Goal: Contribute content: Add original content to the website for others to see

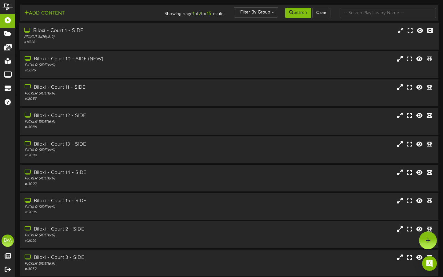
click at [66, 34] on div "Biloxi - Court 1 - SIDE" at bounding box center [106, 30] width 165 height 7
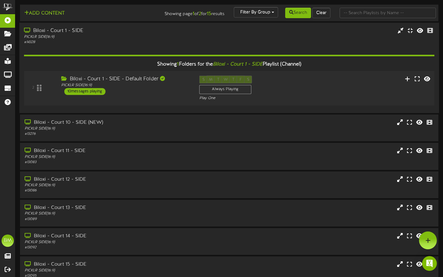
click at [99, 95] on div "10 messages playing" at bounding box center [84, 91] width 41 height 7
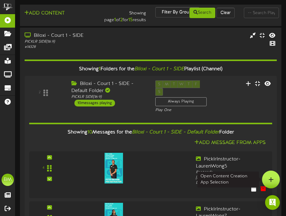
click at [271, 177] on icon at bounding box center [270, 180] width 5 height 6
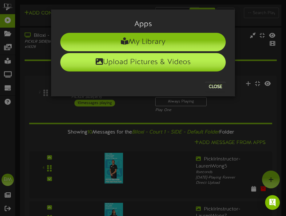
click at [178, 61] on li "Upload Pictures & Videos" at bounding box center [142, 62] width 165 height 18
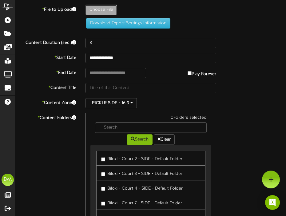
type input "**********"
type input "AGES10-18SATURDAYJULY19THNOPARTNERNEEDED"
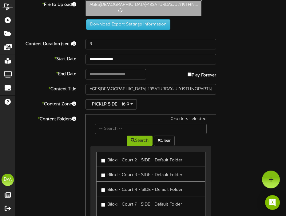
scroll to position [6, 0]
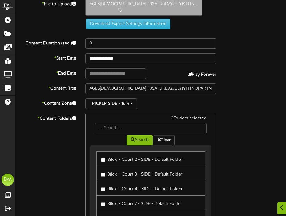
type input "**********"
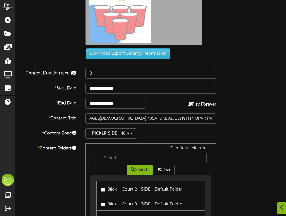
scroll to position [73, 0]
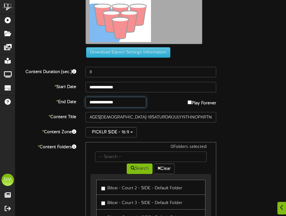
click at [107, 102] on input "**********" at bounding box center [115, 102] width 61 height 10
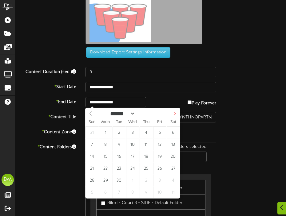
click at [175, 114] on icon at bounding box center [174, 114] width 4 height 4
select select "*"
click at [175, 114] on icon at bounding box center [174, 114] width 4 height 4
type input "**********"
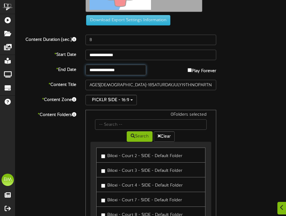
scroll to position [107, 0]
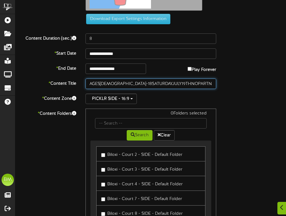
click at [180, 84] on input "AGES10-18SATURDAYJULY19THNOPARTNERNEEDED" at bounding box center [150, 84] width 131 height 10
type input "PICKLE PONG"
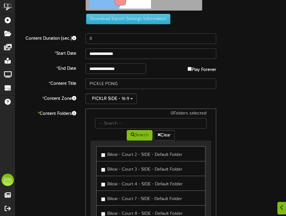
click at [234, 126] on div "* Content Folders 0 Folders selected Search Clear Biloxi - Court 2 - SIDE - Def…" at bounding box center [151, 167] width 280 height 117
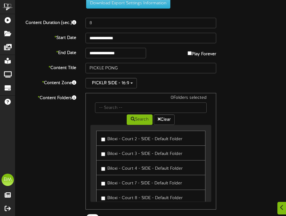
scroll to position [148, 0]
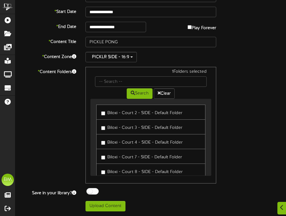
click at [103, 126] on label "Biloxi - Court 3 - SIDE - Default Folder" at bounding box center [141, 127] width 81 height 8
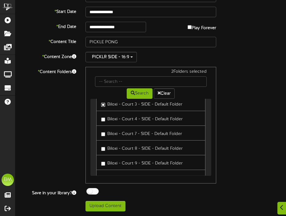
scroll to position [26, 0]
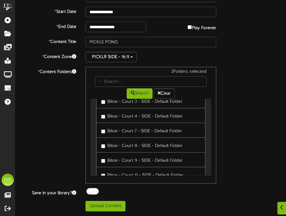
click at [103, 120] on label "Biloxi - Court 4 - SIDE - Default Folder" at bounding box center [141, 116] width 81 height 8
click at [103, 143] on label "Biloxi - Court 8 - SIDE - Default Folder" at bounding box center [141, 145] width 81 height 8
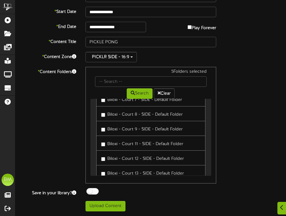
click at [102, 132] on label "Biloxi - Court 9 - SIDE - Default Folder" at bounding box center [141, 129] width 81 height 8
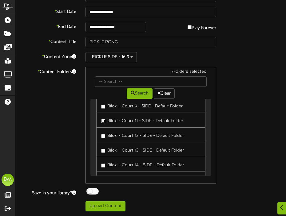
scroll to position [86, 0]
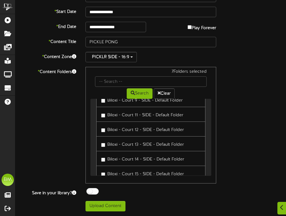
click at [103, 134] on link "Biloxi - Court 12 - SIDE - Default Folder" at bounding box center [150, 129] width 109 height 15
click at [102, 138] on link "Biloxi - Court 13 - SIDE - Default Folder" at bounding box center [150, 144] width 109 height 15
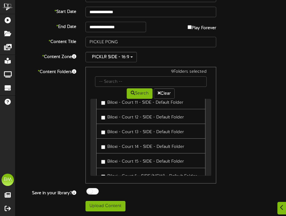
click at [102, 144] on label "Biloxi - Court 14 - SIDE - Default Folder" at bounding box center [142, 146] width 83 height 8
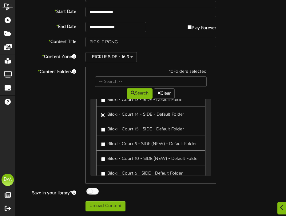
scroll to position [136, 0]
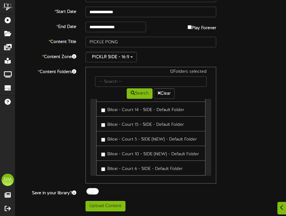
click at [103, 151] on label "Biloxi - Court 10 - SIDE (NEW) - Default Folder" at bounding box center [150, 153] width 98 height 8
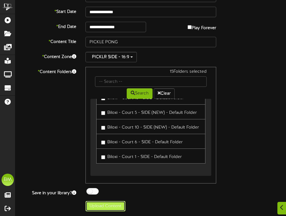
click at [112, 209] on button "Upload Content" at bounding box center [105, 206] width 40 height 10
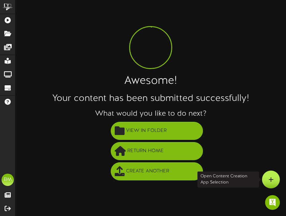
click at [271, 185] on div at bounding box center [271, 180] width 18 height 18
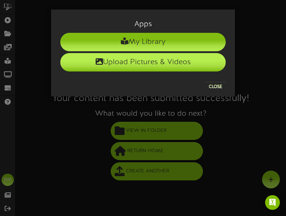
click at [139, 62] on li "Upload Pictures & Videos" at bounding box center [142, 62] width 165 height 18
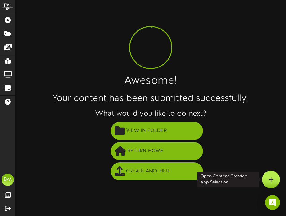
click at [270, 180] on icon at bounding box center [270, 180] width 5 height 6
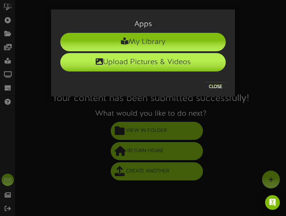
click at [174, 67] on li "Upload Pictures & Videos" at bounding box center [142, 62] width 165 height 18
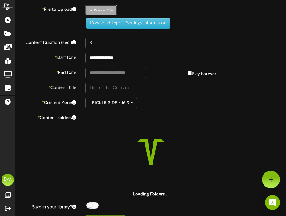
type input "**********"
type input "AGES[DEMOGRAPHIC_DATA]-18SATURDAYJULY19THNOPARTNERNEEDEDcopy"
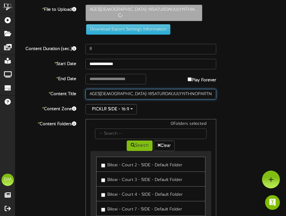
click at [131, 93] on input "AGES[DEMOGRAPHIC_DATA]-18SATURDAYJULY19THNOPARTNERNEEDEDcopy" at bounding box center [150, 94] width 131 height 10
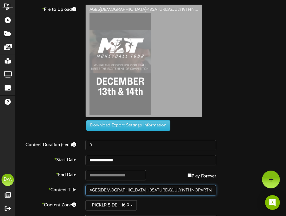
click at [131, 185] on input "AGES[DEMOGRAPHIC_DATA]-18SATURDAYJULY19THNOPARTNERNEEDEDcopy" at bounding box center [150, 190] width 131 height 10
click at [131, 93] on div "**********" at bounding box center [150, 183] width 271 height 356
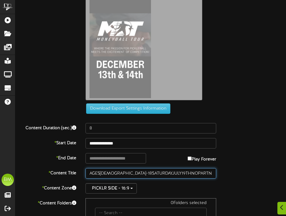
click at [149, 176] on input "AGES[DEMOGRAPHIC_DATA]-18SATURDAYJULY19THNOPARTNERNEEDEDcopy" at bounding box center [150, 173] width 131 height 10
type input "J"
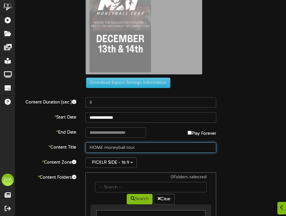
scroll to position [56, 0]
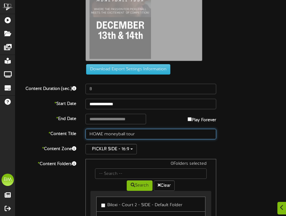
type input "HOME moneyball tour"
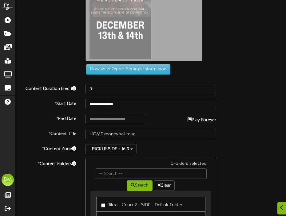
type input "**********"
click at [133, 120] on input "**********" at bounding box center [115, 119] width 61 height 10
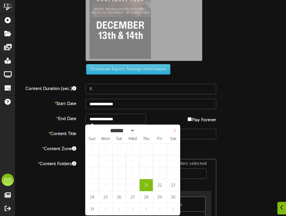
click at [175, 132] on icon at bounding box center [174, 131] width 4 height 4
select select "**"
click at [175, 132] on icon at bounding box center [174, 131] width 4 height 4
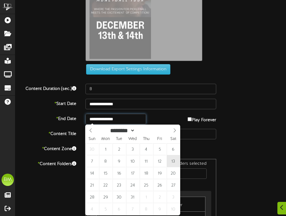
type input "**********"
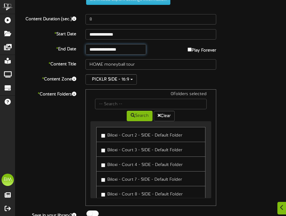
scroll to position [130, 0]
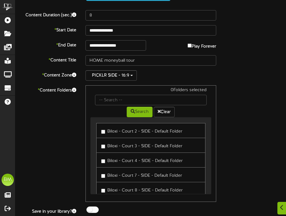
click at [107, 133] on label "Biloxi - Court 2 - SIDE - Default Folder" at bounding box center [141, 131] width 81 height 8
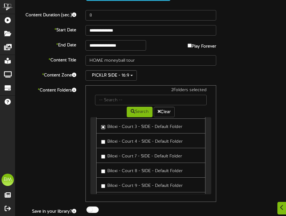
scroll to position [24, 0]
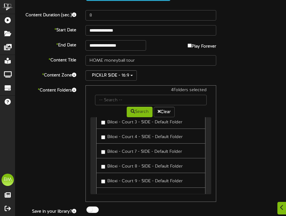
click at [104, 171] on link "Biloxi - Court 8 - SIDE - Default Folder" at bounding box center [150, 165] width 109 height 15
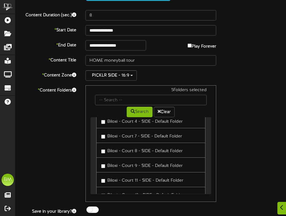
click at [104, 169] on label "Biloxi - Court 9 - SIDE - Default Folder" at bounding box center [141, 165] width 81 height 8
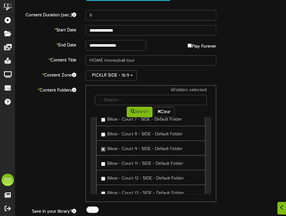
scroll to position [57, 0]
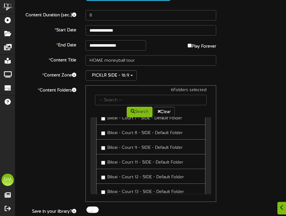
click at [103, 168] on link "Biloxi - Court 11 - SIDE - Default Folder" at bounding box center [150, 161] width 109 height 15
click at [103, 166] on link "Biloxi - Court 11 - SIDE - Default Folder" at bounding box center [150, 161] width 109 height 15
click at [103, 174] on label "Biloxi - Court 12 - SIDE - Default Folder" at bounding box center [142, 176] width 83 height 8
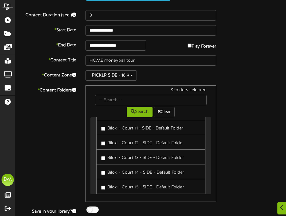
click at [103, 177] on link "Biloxi - Court 14 - SIDE - Default Folder" at bounding box center [150, 171] width 109 height 15
click at [103, 176] on label "Biloxi - Court 14 - SIDE - Default Folder" at bounding box center [142, 172] width 83 height 8
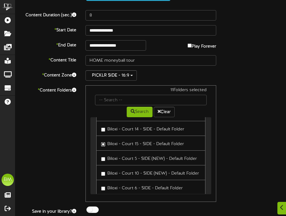
scroll to position [137, 0]
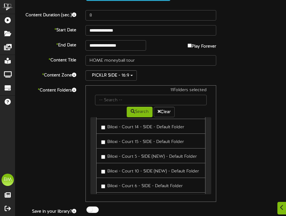
click at [100, 160] on link "Biloxi - Court 5 - SIDE (NEW) - Default Folder" at bounding box center [150, 155] width 109 height 15
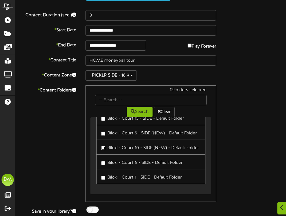
scroll to position [161, 0]
click at [105, 181] on label "Biloxi - Court 1 - SIDE - Default Folder" at bounding box center [141, 176] width 81 height 8
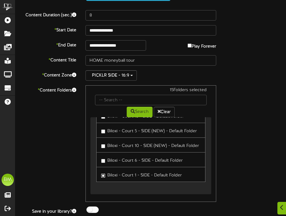
scroll to position [148, 0]
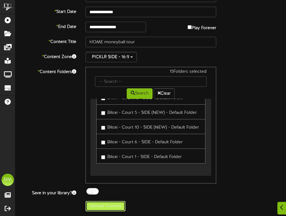
click at [112, 204] on button "Upload Content" at bounding box center [105, 206] width 40 height 10
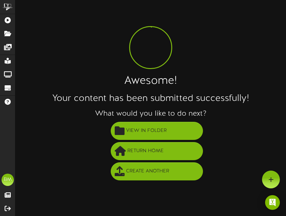
scroll to position [0, 0]
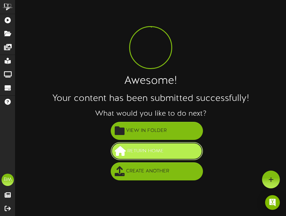
click at [146, 146] on button "Return Home" at bounding box center [157, 151] width 92 height 18
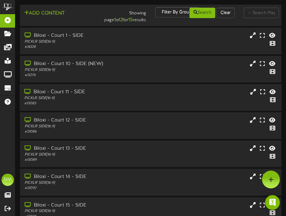
click at [72, 84] on div "Biloxi - Court 11 - SIDE PICKLR SIDE ( 16:9 ) # 13083" at bounding box center [151, 97] width 262 height 27
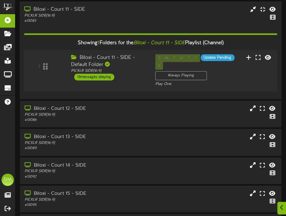
scroll to position [88, 0]
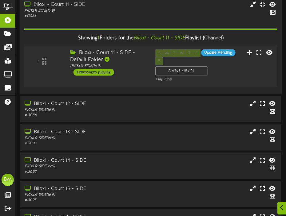
click at [122, 75] on div "Biloxi - Court 11 - SIDE - Default Folder PICKLR SIDE ( 16:9 ) 13 messages play…" at bounding box center [107, 62] width 85 height 26
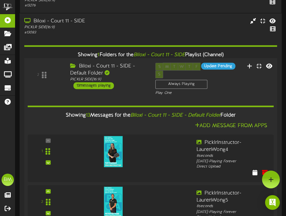
scroll to position [0, 0]
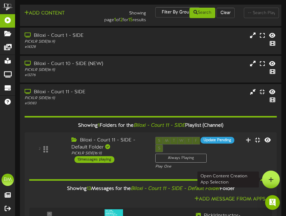
click at [269, 181] on icon at bounding box center [270, 180] width 5 height 6
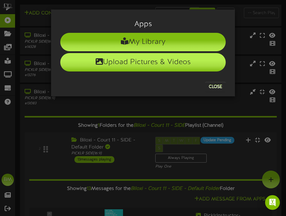
click at [169, 64] on li "Upload Pictures & Videos" at bounding box center [142, 62] width 165 height 18
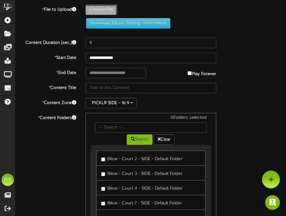
type input "**********"
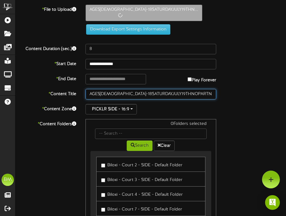
click at [127, 95] on input "AGES10-18SATURDAYJULY19THNOPARTNERNEEDEDcopy2" at bounding box center [150, 94] width 131 height 10
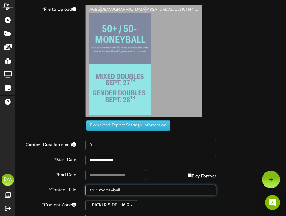
type input "split moneyball"
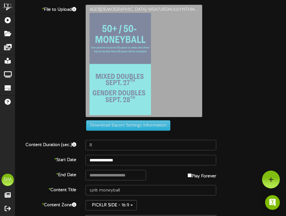
click at [230, 98] on div "AGES[DEMOGRAPHIC_DATA]-18SATURDAYJULY19THN..." at bounding box center [186, 63] width 210 height 116
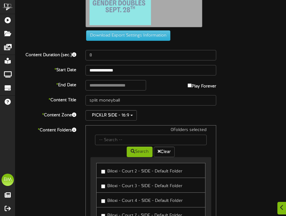
scroll to position [92, 0]
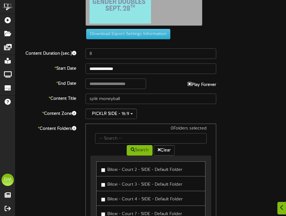
type input "**********"
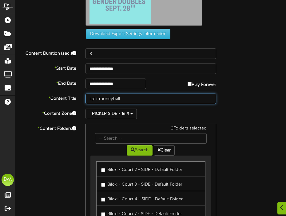
click at [134, 101] on input "split moneyball" at bounding box center [150, 99] width 131 height 10
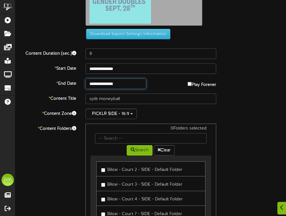
click at [134, 82] on input "**********" at bounding box center [115, 84] width 61 height 10
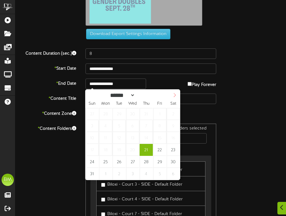
select select "*"
click at [177, 96] on span at bounding box center [174, 95] width 10 height 10
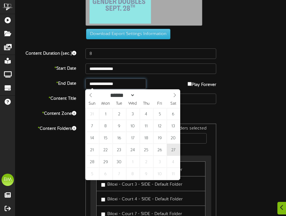
type input "**********"
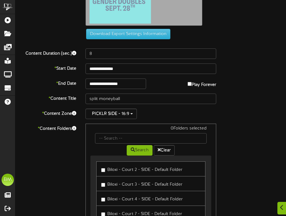
click at [239, 132] on div "* Content Folders 0 Folders selected Search Clear Biloxi - Court 2 - SIDE - Def…" at bounding box center [151, 182] width 280 height 117
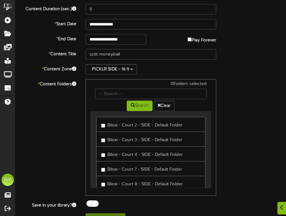
scroll to position [148, 0]
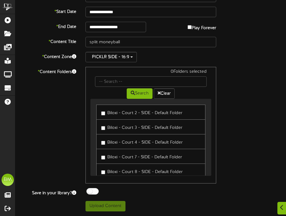
click at [117, 113] on label "Biloxi - Court 2 - SIDE - Default Folder" at bounding box center [141, 112] width 81 height 8
click at [115, 121] on link "Biloxi - Court 3 - SIDE - Default Folder" at bounding box center [150, 127] width 109 height 15
click at [115, 125] on label "Biloxi - Court 3 - SIDE - Default Folder" at bounding box center [141, 127] width 81 height 8
click at [115, 144] on label "Biloxi - Court 4 - SIDE - Default Folder" at bounding box center [141, 142] width 81 height 8
click at [115, 151] on link "Biloxi - Court 7 - SIDE - Default Folder" at bounding box center [150, 156] width 109 height 15
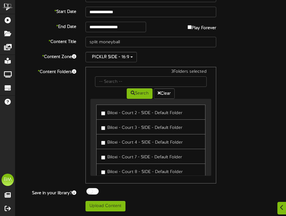
click at [115, 153] on label "Biloxi - Court 7 - SIDE - Default Folder" at bounding box center [141, 156] width 81 height 8
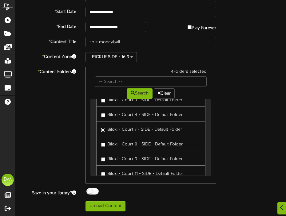
scroll to position [30, 0]
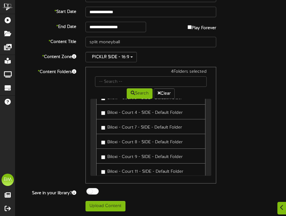
click at [109, 142] on label "Biloxi - Court 8 - SIDE - Default Folder" at bounding box center [141, 141] width 81 height 8
click at [106, 157] on label "Biloxi - Court 9 - SIDE - Default Folder" at bounding box center [141, 156] width 81 height 8
click at [107, 164] on link "Biloxi - Court 11 - SIDE - Default Folder" at bounding box center [150, 171] width 109 height 15
click at [107, 169] on label "Biloxi - Court 11 - SIDE - Default Folder" at bounding box center [142, 171] width 82 height 8
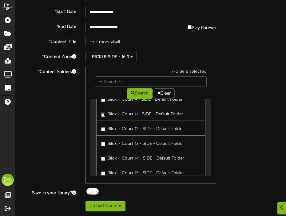
scroll to position [90, 0]
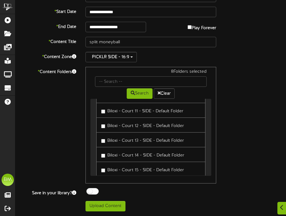
click at [105, 145] on link "Biloxi - Court 13 - SIDE - Default Folder" at bounding box center [150, 140] width 109 height 15
click at [103, 136] on label "Biloxi - Court 13 - SIDE - Default Folder" at bounding box center [142, 140] width 83 height 8
click at [105, 153] on label "Biloxi - Court 14 - SIDE - Default Folder" at bounding box center [142, 155] width 83 height 8
click at [106, 139] on label "Biloxi - Court 15 - SIDE - Default Folder" at bounding box center [142, 140] width 83 height 8
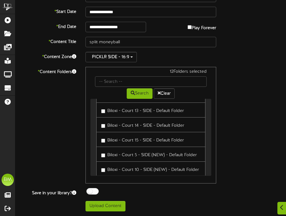
click at [105, 172] on label "Biloxi - Court 10 - SIDE (NEW) - Default Folder" at bounding box center [150, 169] width 98 height 8
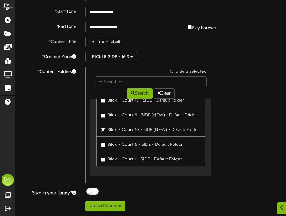
scroll to position [160, 0]
click at [107, 148] on label "Biloxi - Court 6 - SIDE - Default Folder" at bounding box center [141, 144] width 81 height 8
click at [107, 163] on label "Biloxi - Court 1 - SIDE - Default Folder" at bounding box center [141, 159] width 81 height 8
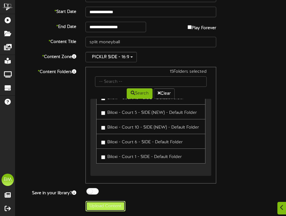
click at [121, 205] on button "Upload Content" at bounding box center [105, 206] width 40 height 10
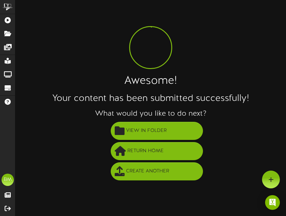
scroll to position [0, 0]
